Goal: Contribute content: Add original content to the website for others to see

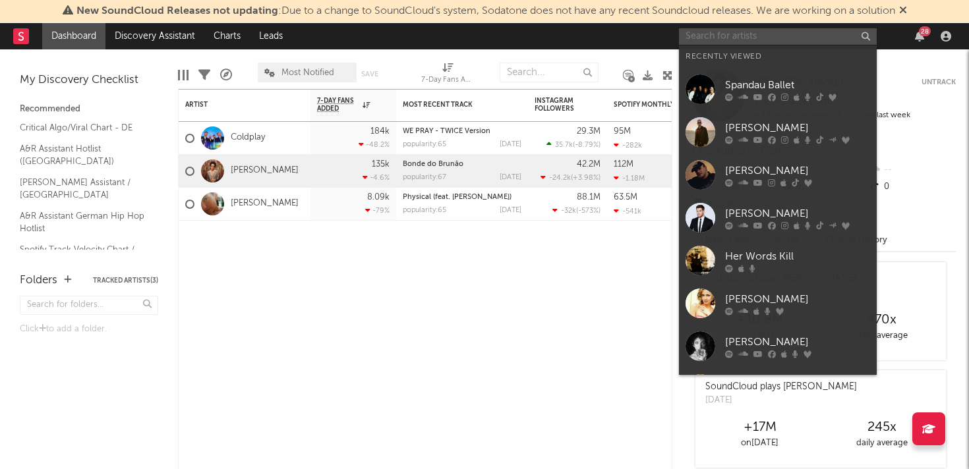
click at [762, 41] on input "text" at bounding box center [778, 36] width 198 height 16
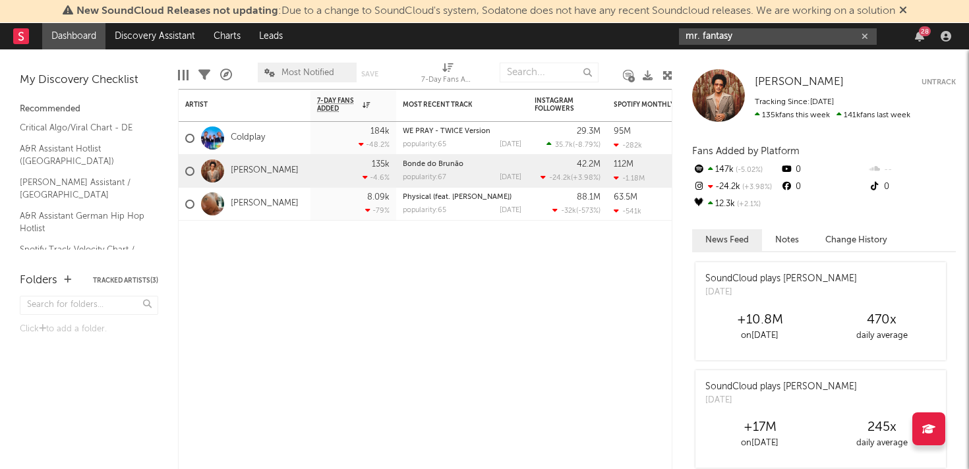
type input "mr. fantasy"
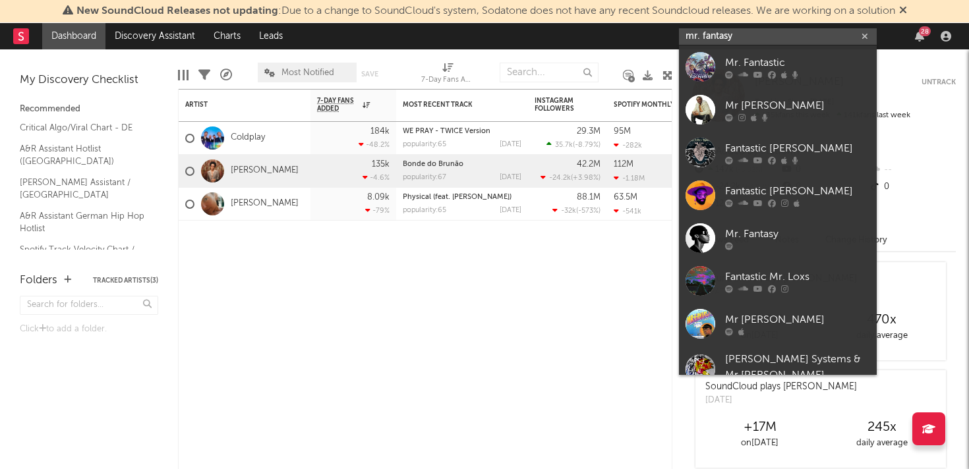
click at [714, 38] on input "mr. fantasy" at bounding box center [778, 36] width 198 height 16
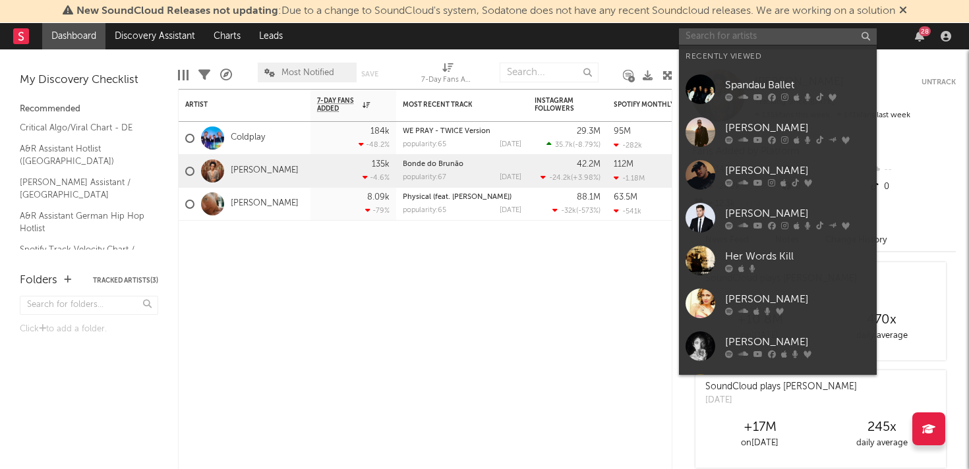
paste input "[URL][DOMAIN_NAME]"
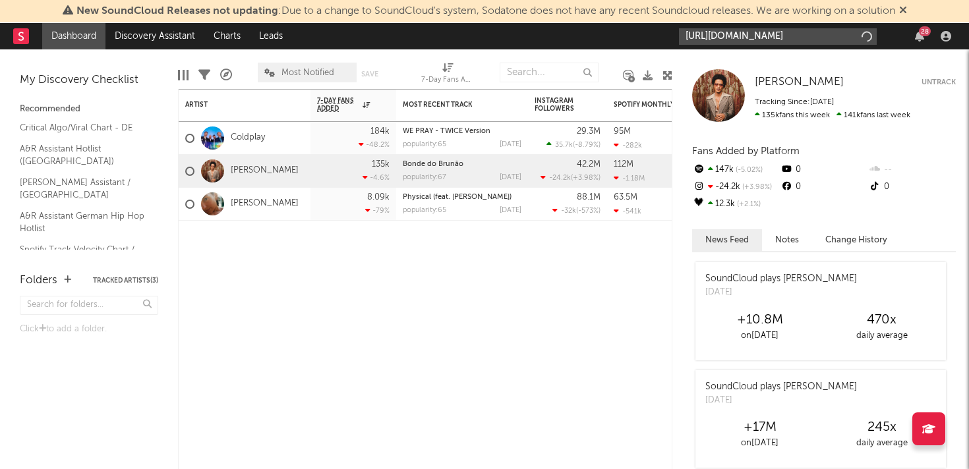
scroll to position [0, 159]
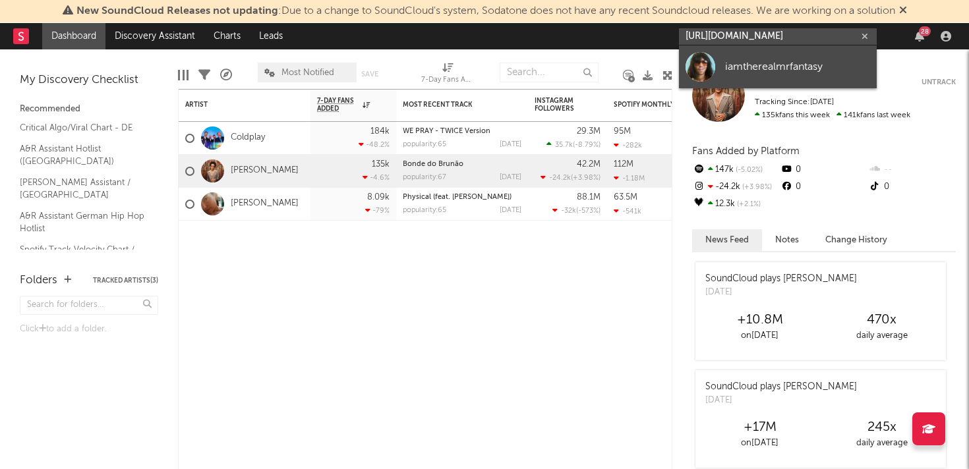
type input "[URL][DOMAIN_NAME]"
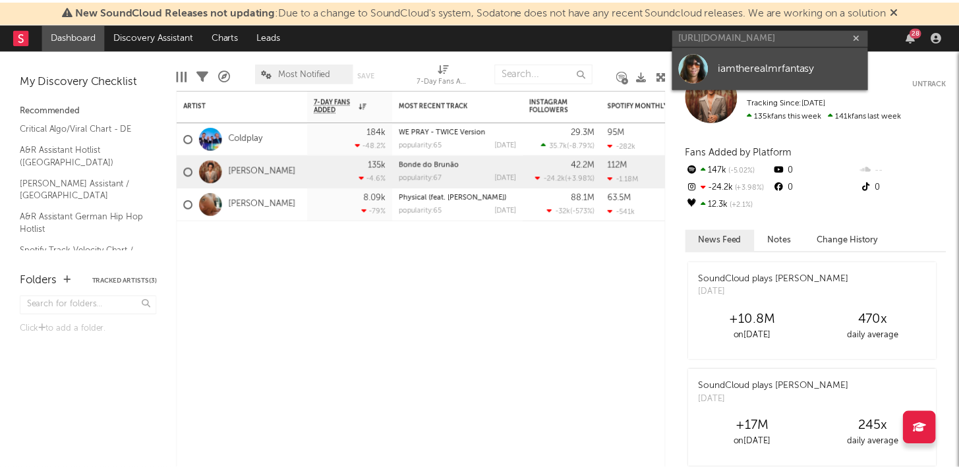
scroll to position [0, 0]
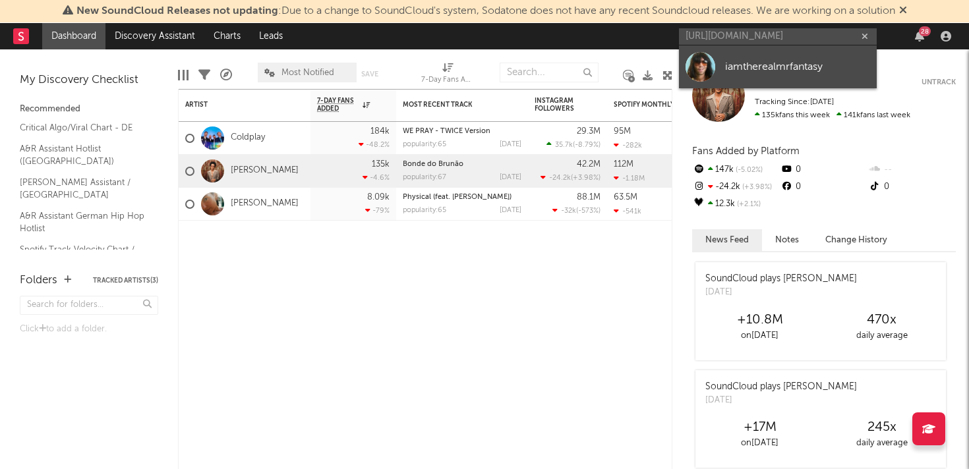
click at [731, 63] on div "iamtherealmrfantasy" at bounding box center [797, 67] width 145 height 16
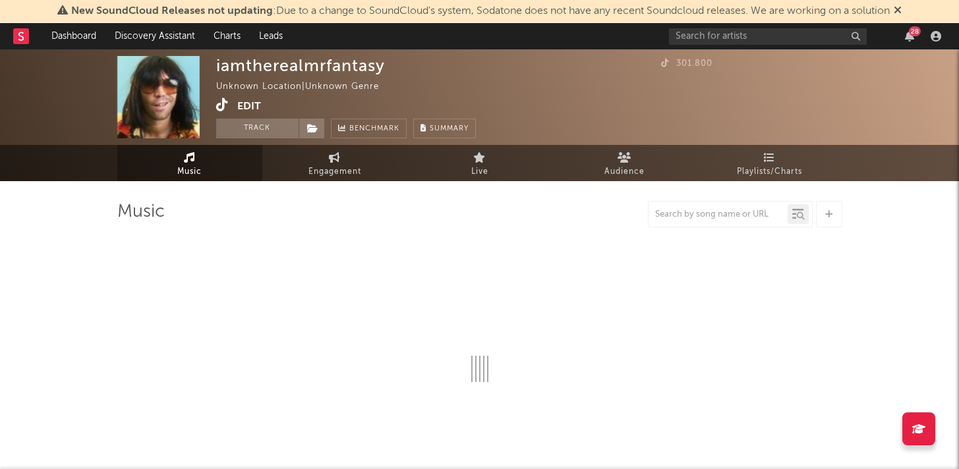
select select "1w"
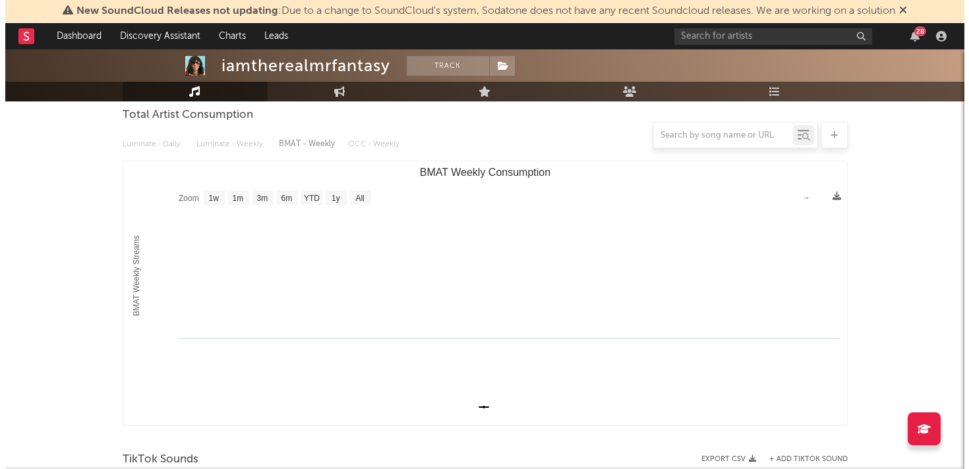
scroll to position [361, 0]
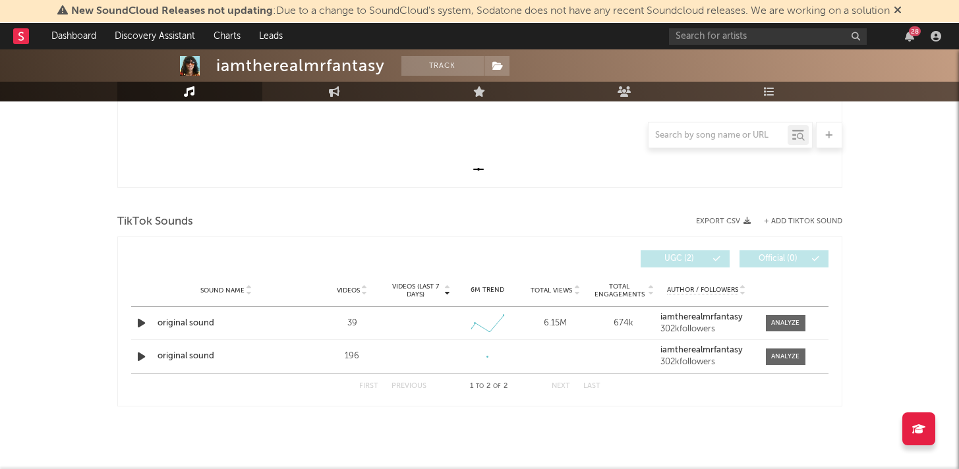
click at [815, 217] on div "+ Add TikTok Sound" at bounding box center [797, 221] width 92 height 8
click at [794, 221] on button "+ Add TikTok Sound" at bounding box center [803, 221] width 78 height 7
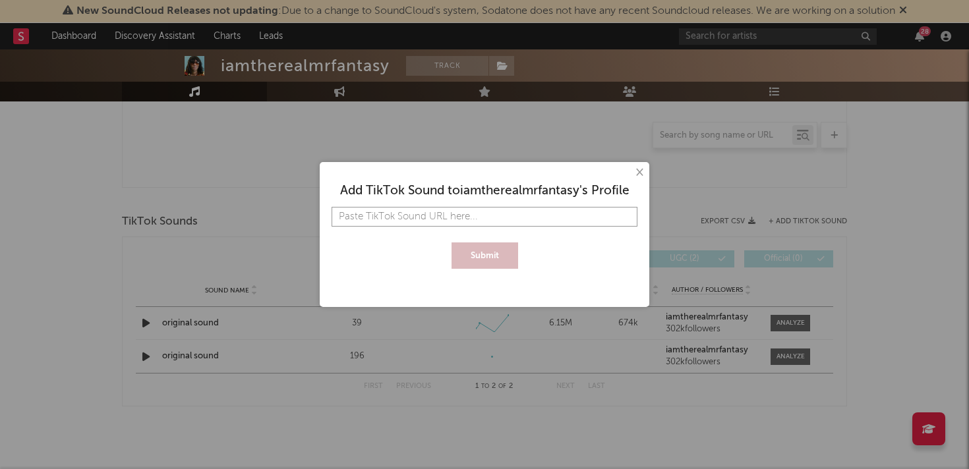
paste input "[URL][DOMAIN_NAME]"
type input "[URL][DOMAIN_NAME]"
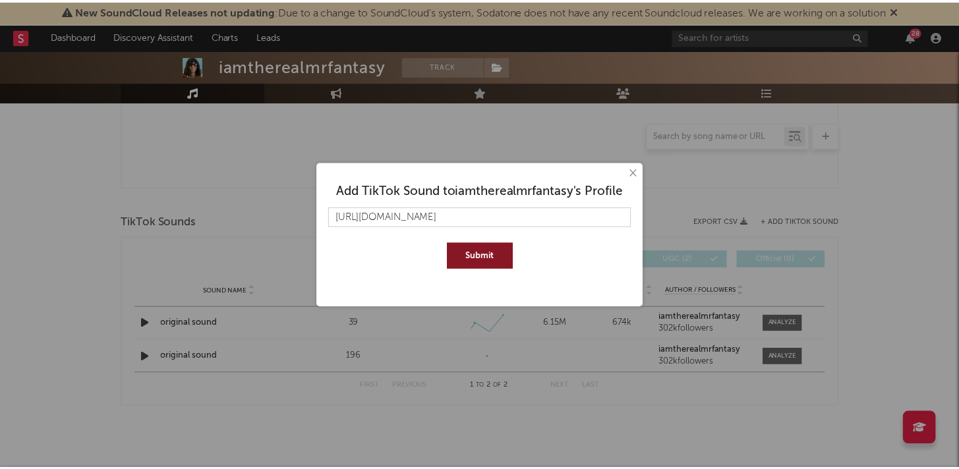
scroll to position [0, 0]
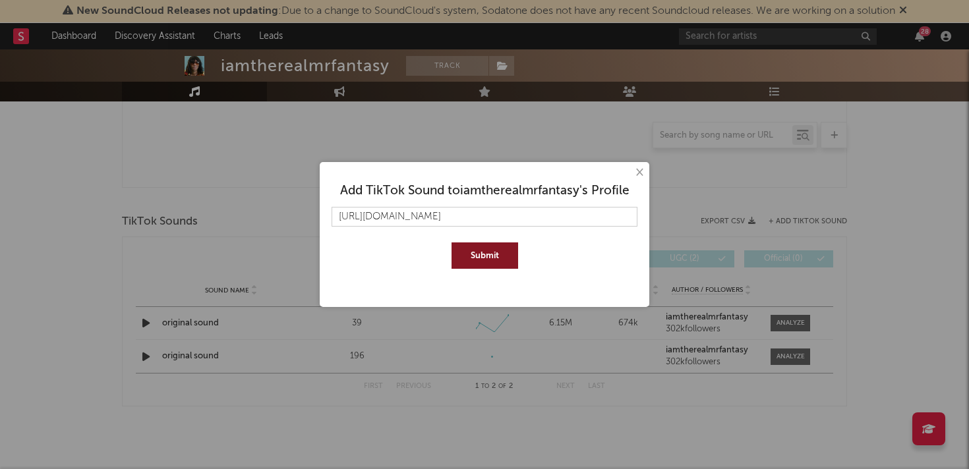
click at [499, 261] on button "Submit" at bounding box center [484, 256] width 67 height 26
